Goal: Task Accomplishment & Management: Use online tool/utility

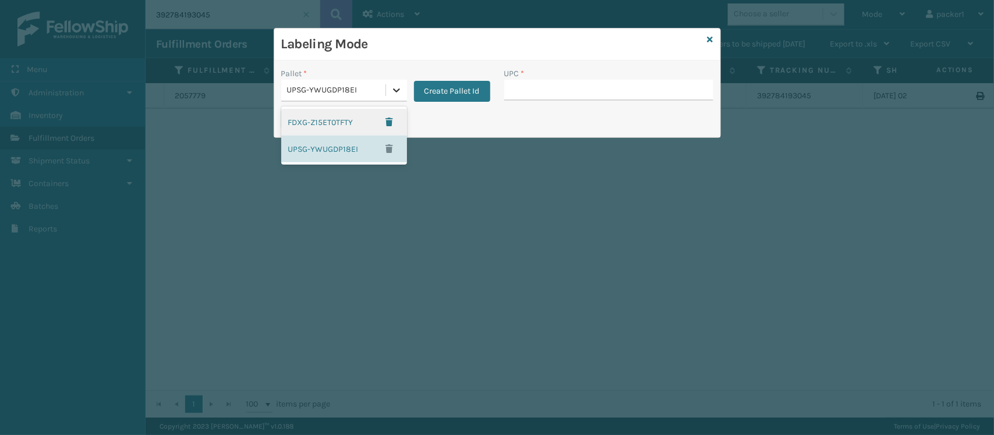
click at [395, 97] on div at bounding box center [396, 90] width 21 height 21
click at [348, 126] on div "FDXG-Z15ET0TFTY" at bounding box center [344, 122] width 126 height 27
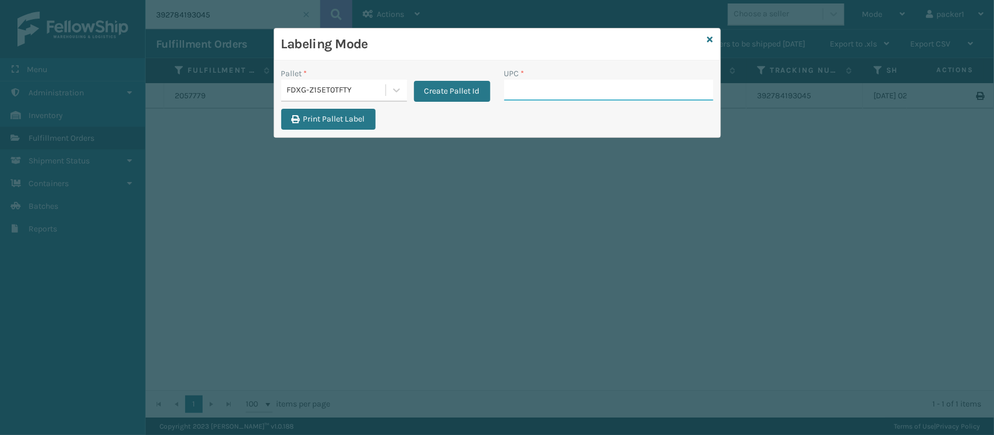
click at [521, 87] on input "UPC *" at bounding box center [608, 90] width 209 height 21
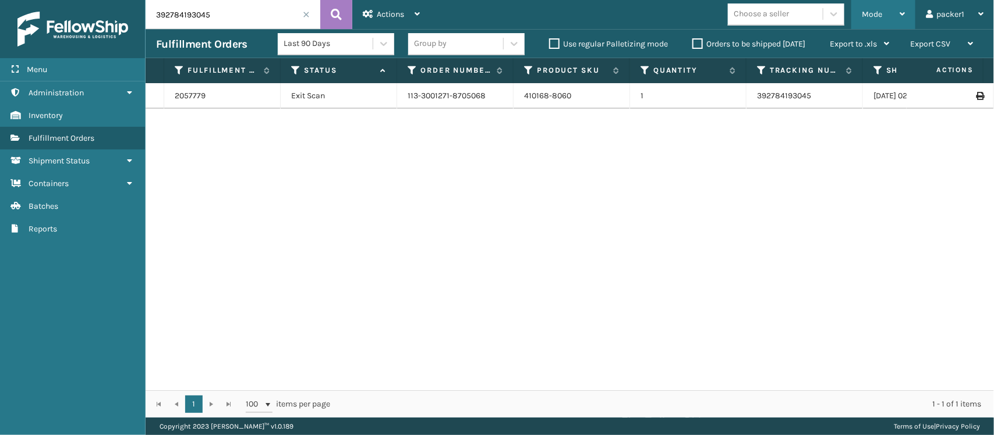
click at [883, 13] on div "Mode" at bounding box center [883, 14] width 43 height 29
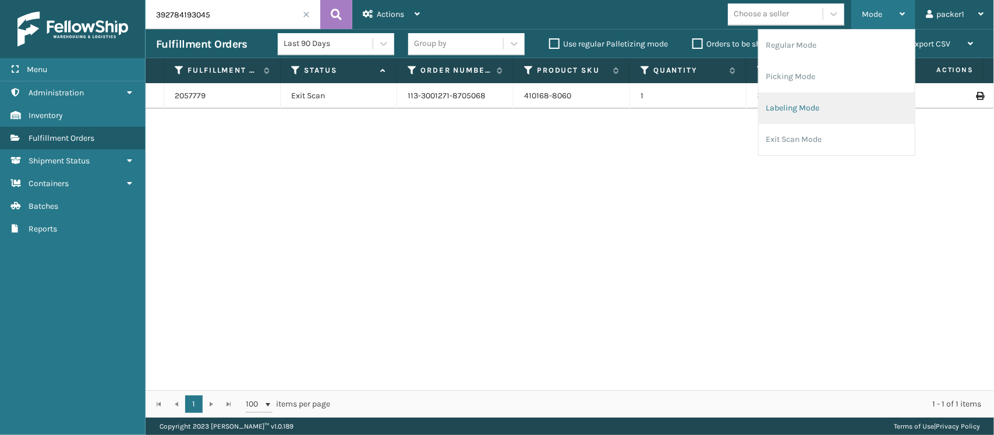
click at [795, 105] on li "Labeling Mode" at bounding box center [837, 108] width 156 height 31
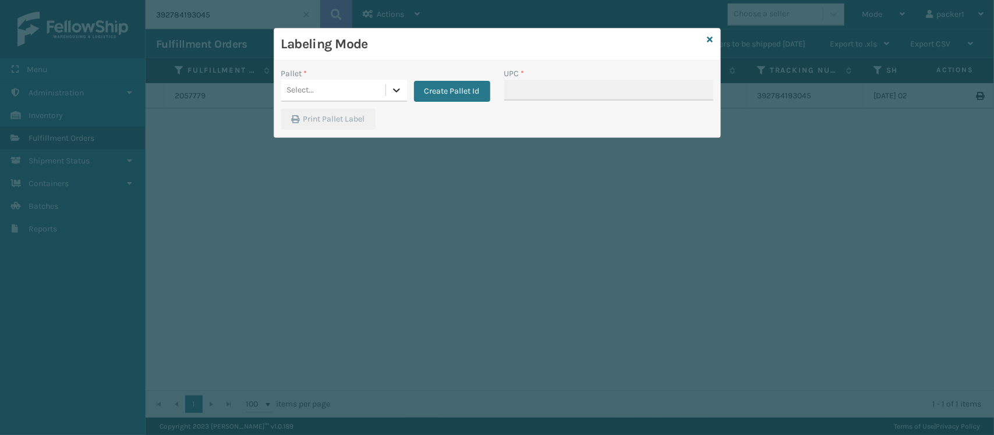
click at [391, 88] on icon at bounding box center [397, 90] width 12 height 12
click at [350, 119] on div "FDXG-Z15ET0TFTY" at bounding box center [344, 120] width 126 height 22
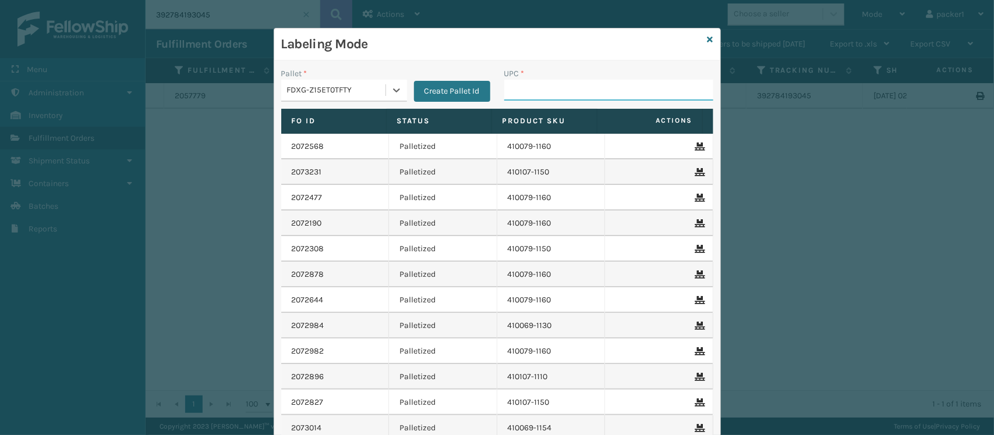
click at [511, 84] on input "UPC *" at bounding box center [608, 90] width 209 height 21
